Goal: Communication & Community: Participate in discussion

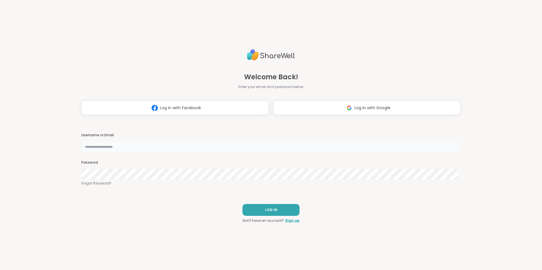
click at [130, 144] on input "text" at bounding box center [270, 146] width 379 height 11
type input "**********"
click at [256, 208] on button "LOG IN" at bounding box center [270, 210] width 57 height 12
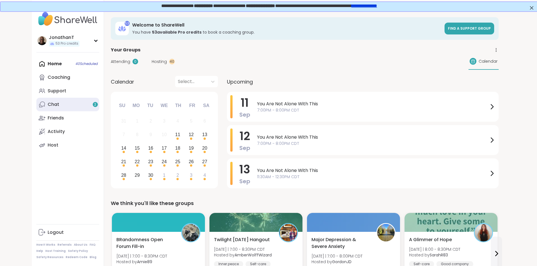
click at [36, 105] on link "Chat 2" at bounding box center [67, 105] width 63 height 14
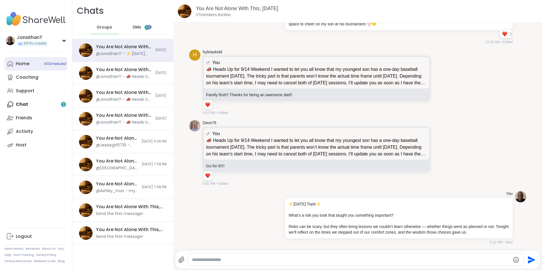
click at [27, 59] on link "Home 40 Scheduled" at bounding box center [36, 64] width 63 height 14
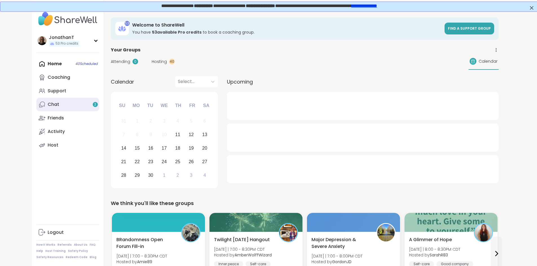
click at [36, 100] on link "Chat 2" at bounding box center [67, 105] width 63 height 14
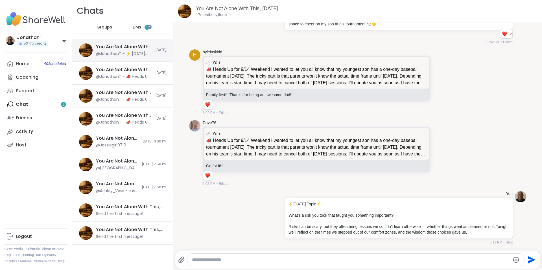
click at [137, 50] on div "You Are Not Alone With This, [DATE] @JonathanT - ⚡ [DATE] Topic ⚡ What’s a risk…" at bounding box center [124, 50] width 56 height 13
click at [135, 26] on span "DMs" at bounding box center [137, 28] width 8 height 6
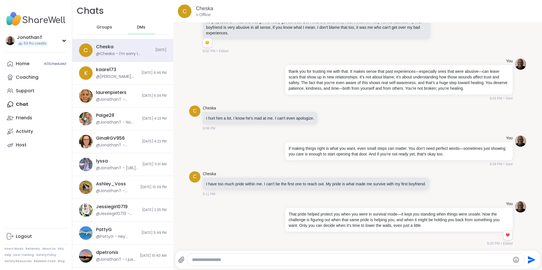
scroll to position [4922, 0]
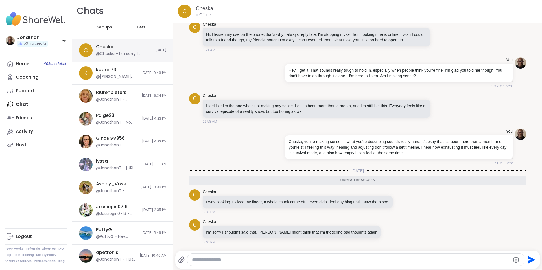
click at [121, 50] on div "Cheska @Cheska - I'm sorry I shouldn't said that, [PERSON_NAME] might think tha…" at bounding box center [124, 50] width 56 height 13
click at [403, 202] on icon at bounding box center [402, 202] width 2 height 1
click at [384, 194] on div "Select Reaction: Astonished" at bounding box center [382, 192] width 5 height 5
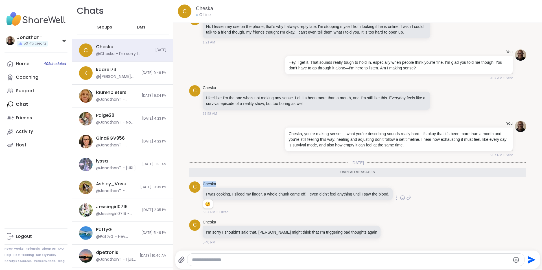
drag, startPoint x: 218, startPoint y: 192, endPoint x: 204, endPoint y: 191, distance: 14.7
click at [203, 187] on div "Cheska" at bounding box center [298, 184] width 191 height 6
copy link "Cheska"
click at [397, 201] on div at bounding box center [395, 197] width 5 height 7
click at [389, 209] on icon at bounding box center [389, 206] width 6 height 6
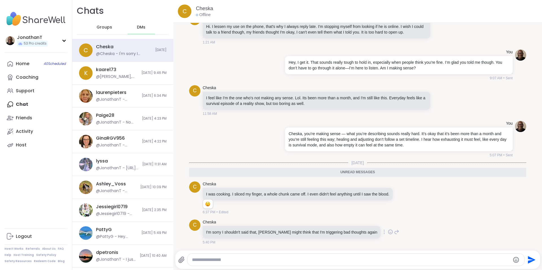
click at [381, 235] on div at bounding box center [383, 231] width 5 height 7
click at [383, 231] on icon at bounding box center [383, 232] width 1 height 5
click at [374, 240] on icon at bounding box center [377, 240] width 6 height 6
click at [386, 259] on textarea "Type your message" at bounding box center [351, 260] width 318 height 6
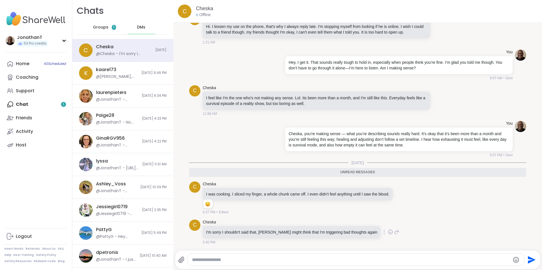
paste textarea "**********"
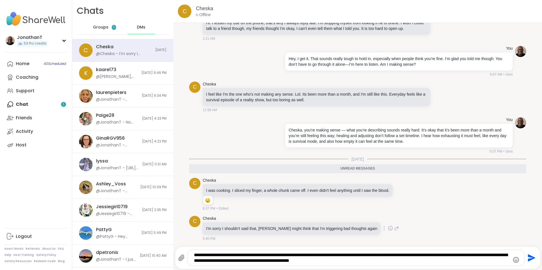
click at [310, 256] on textarea "**********" at bounding box center [351, 257] width 314 height 11
type textarea "**********"
click at [527, 257] on icon "Send" at bounding box center [531, 258] width 8 height 8
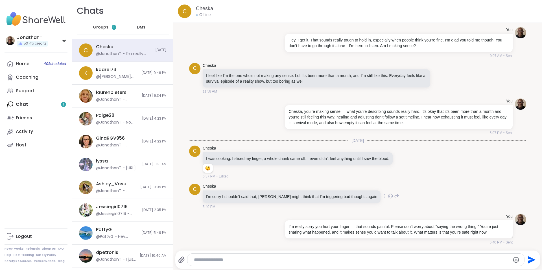
scroll to position [4953, 0]
